Goal: Entertainment & Leisure: Consume media (video, audio)

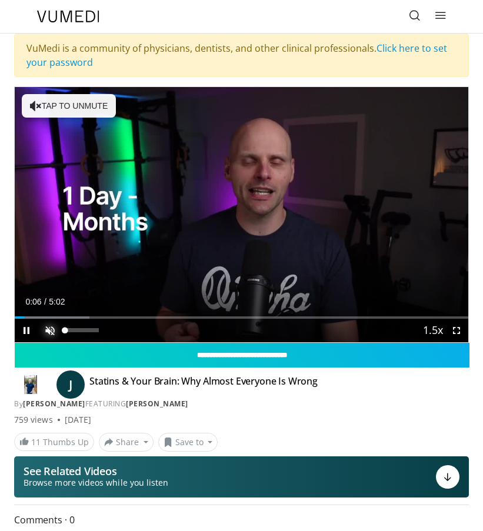
click at [54, 328] on span "Video Player" at bounding box center [50, 331] width 24 height 24
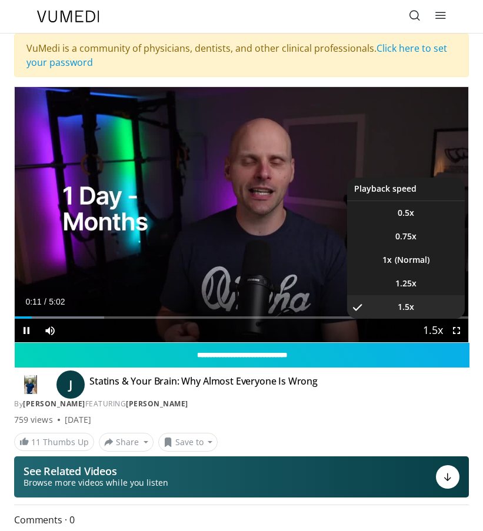
click at [427, 333] on span "Video Player" at bounding box center [433, 332] width 16 height 24
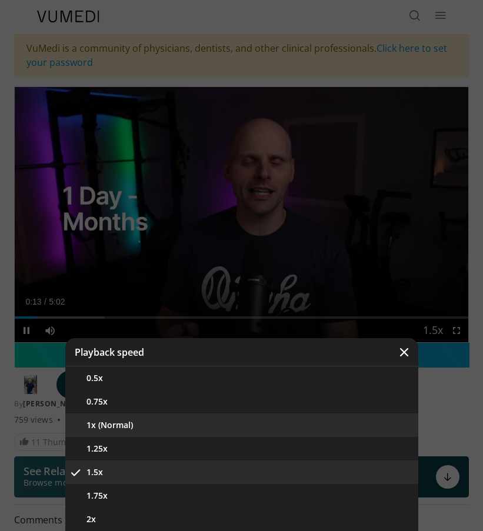
click at [135, 420] on button "1x (Normal)" at bounding box center [241, 426] width 353 height 24
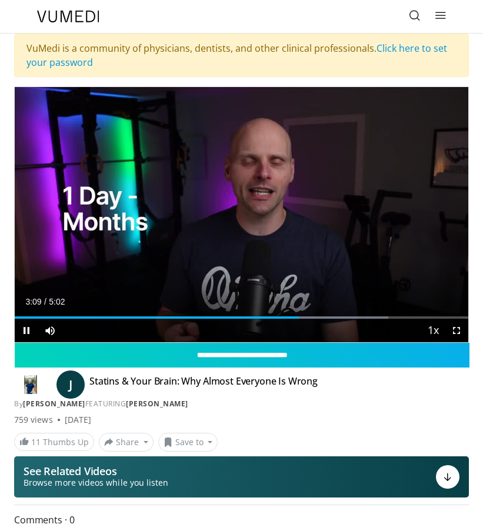
click at [287, 319] on div "Current Time 3:09 / Duration 5:02 Pause Skip Backward Skip Forward Mute Loaded …" at bounding box center [242, 331] width 454 height 24
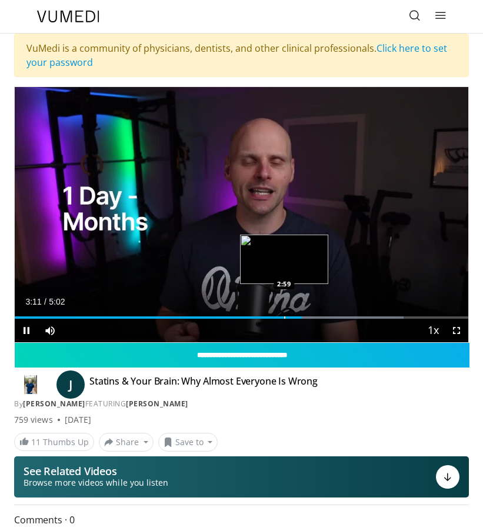
click at [284, 318] on div "Progress Bar" at bounding box center [284, 318] width 1 height 2
click at [266, 317] on div "Progress Bar" at bounding box center [266, 318] width 1 height 2
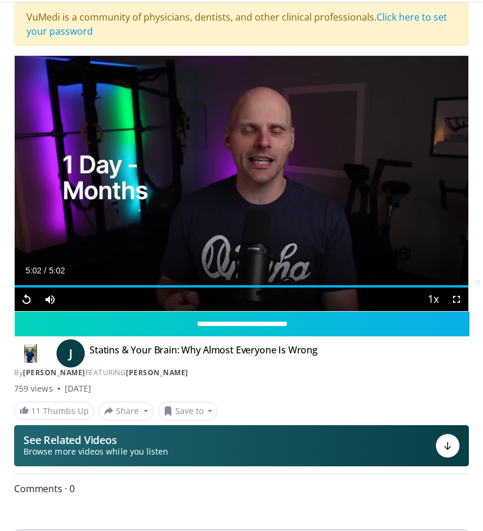
scroll to position [32, 0]
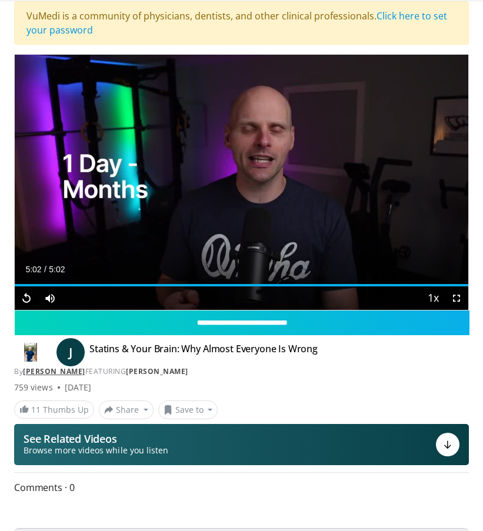
click at [85, 370] on link "[PERSON_NAME]" at bounding box center [54, 372] width 62 height 10
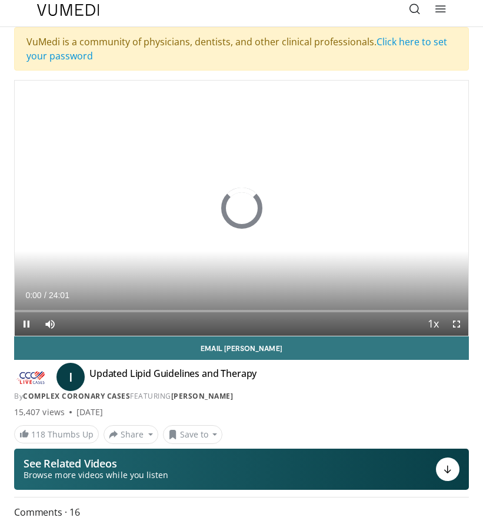
scroll to position [13, 0]
